Goal: Transaction & Acquisition: Purchase product/service

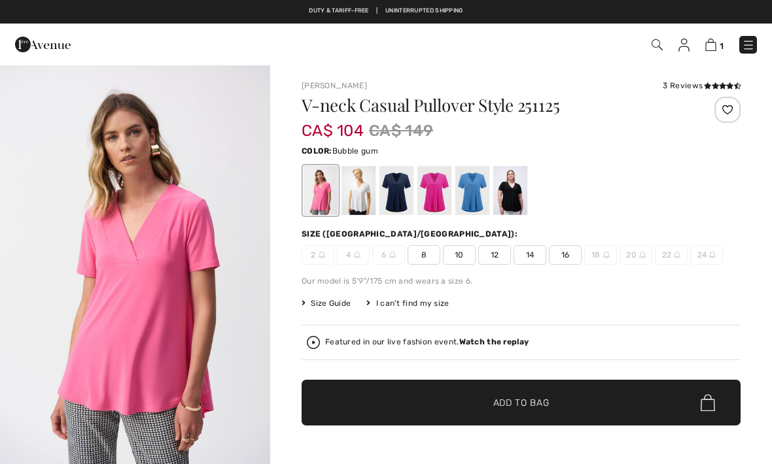
checkbox input "true"
click at [742, 46] on img at bounding box center [748, 45] width 13 height 13
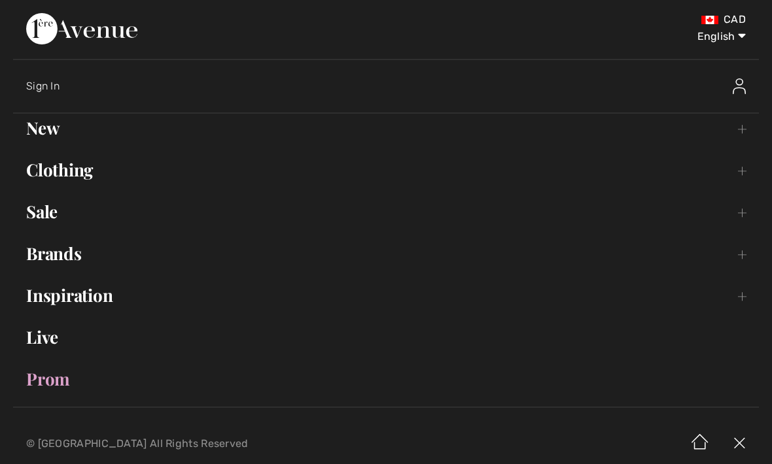
click at [49, 202] on link "Sale Toggle submenu" at bounding box center [386, 212] width 746 height 29
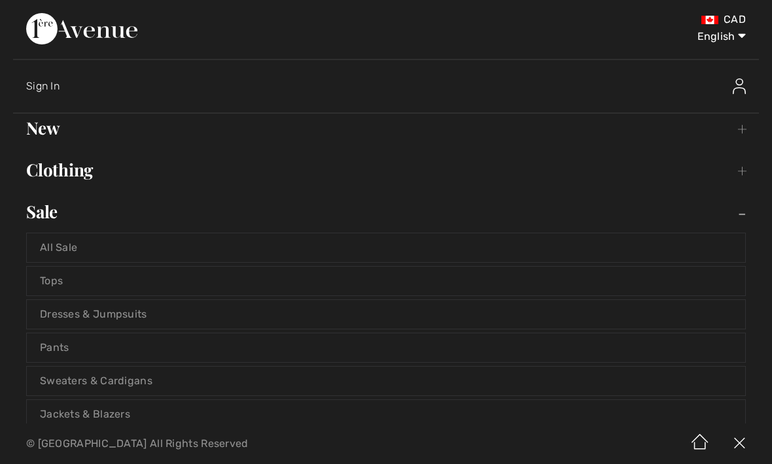
click at [53, 278] on link "Tops" at bounding box center [386, 281] width 718 height 29
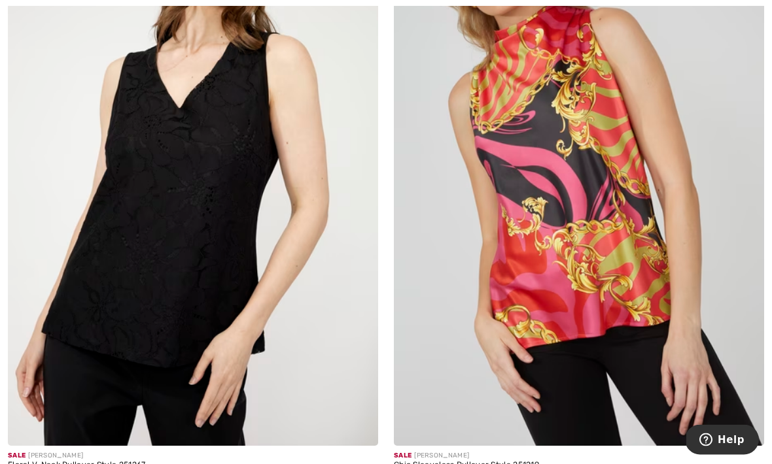
scroll to position [2700, 0]
click at [285, 326] on img at bounding box center [193, 168] width 370 height 555
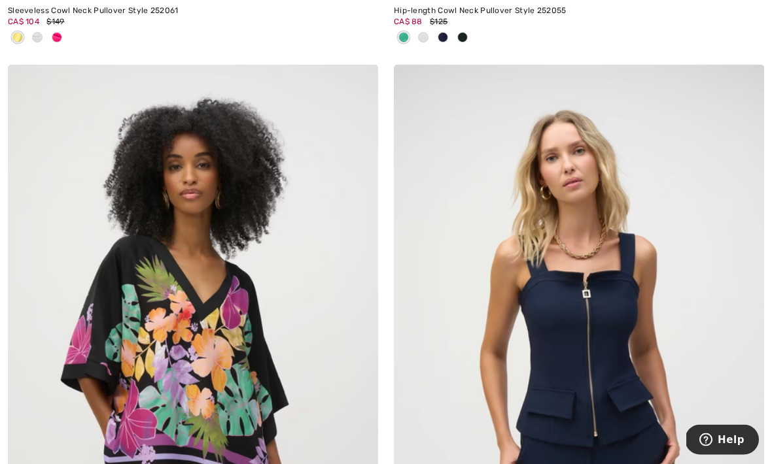
scroll to position [10282, 0]
